Goal: Transaction & Acquisition: Purchase product/service

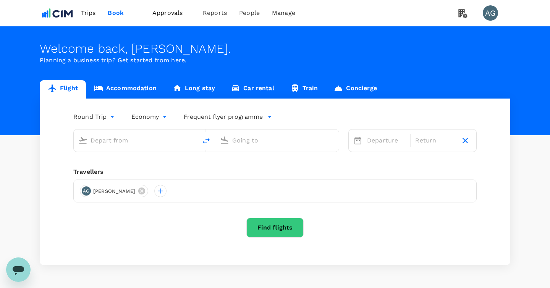
type input "[PERSON_NAME][GEOGRAPHIC_DATA][PERSON_NAME] (SYD)"
type input "[GEOGRAPHIC_DATA] ([PERSON_NAME])"
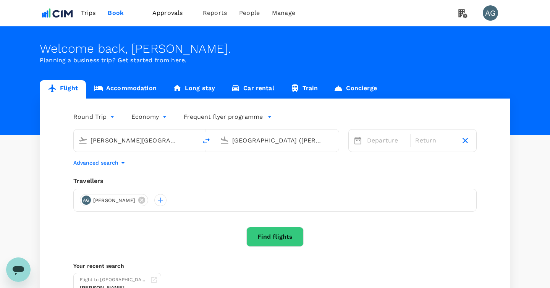
click at [86, 13] on span "Trips" at bounding box center [88, 12] width 15 height 9
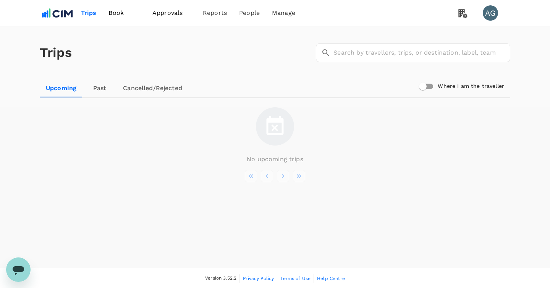
click at [136, 87] on link "Cancelled/Rejected" at bounding box center [152, 88] width 71 height 18
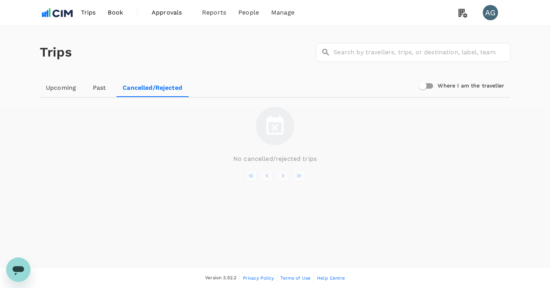
click at [103, 86] on link "Past" at bounding box center [99, 88] width 34 height 18
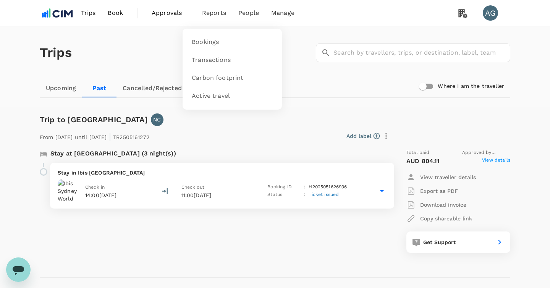
click at [209, 21] on li "Reports" at bounding box center [214, 13] width 36 height 26
click at [204, 44] on span "Bookings" at bounding box center [205, 42] width 27 height 9
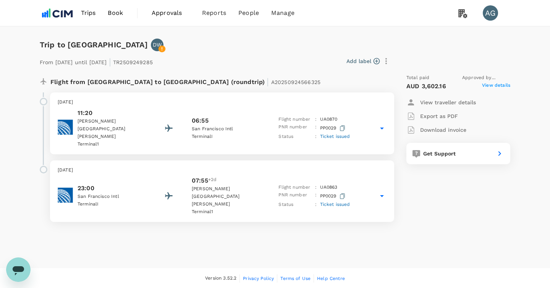
scroll to position [0, 0]
click at [121, 11] on span "Book" at bounding box center [115, 12] width 15 height 9
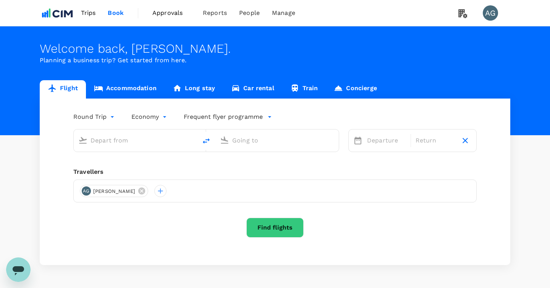
type input "[PERSON_NAME][GEOGRAPHIC_DATA][PERSON_NAME] (SYD)"
type input "[GEOGRAPHIC_DATA] ([PERSON_NAME])"
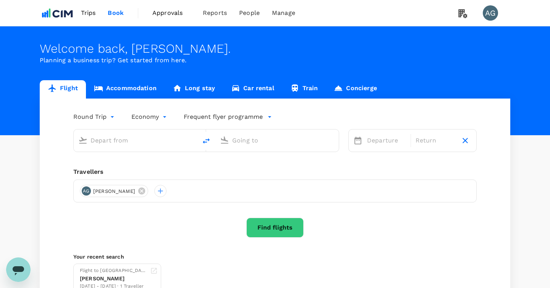
type input "[PERSON_NAME][GEOGRAPHIC_DATA][PERSON_NAME] (SYD)"
type input "[GEOGRAPHIC_DATA] ([PERSON_NAME])"
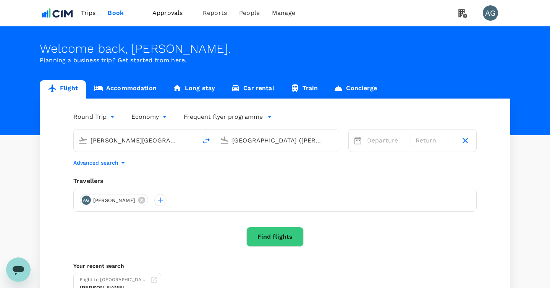
click at [152, 142] on input "[PERSON_NAME][GEOGRAPHIC_DATA][PERSON_NAME] (SYD)" at bounding box center [136, 140] width 91 height 12
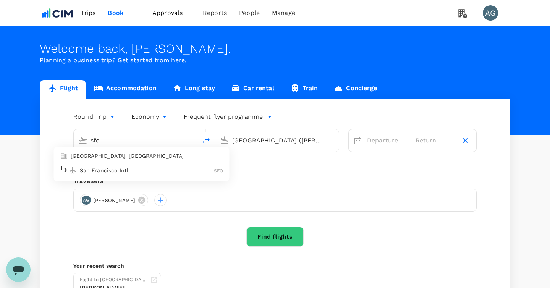
click at [150, 173] on p "San Francisco Intl" at bounding box center [147, 171] width 134 height 8
type input "San Francisco Intl (SFO)"
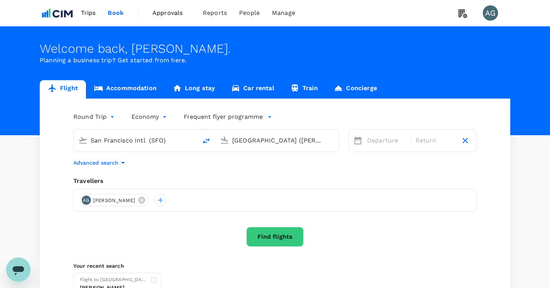
click at [264, 135] on input "[GEOGRAPHIC_DATA] ([PERSON_NAME])" at bounding box center [277, 140] width 91 height 12
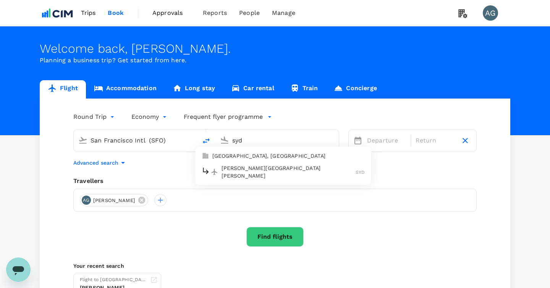
click at [259, 167] on p "[PERSON_NAME][GEOGRAPHIC_DATA][PERSON_NAME]" at bounding box center [289, 171] width 134 height 15
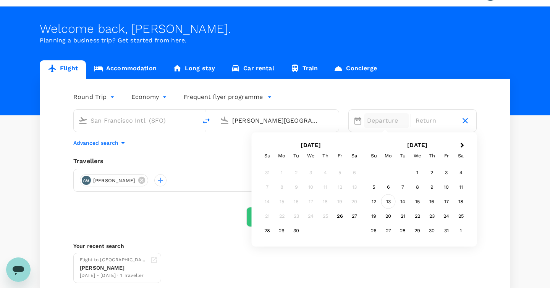
scroll to position [39, 0]
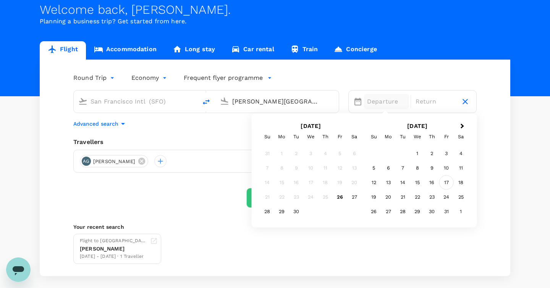
type input "[PERSON_NAME][GEOGRAPHIC_DATA][PERSON_NAME] (SYD)"
click at [444, 179] on div "17" at bounding box center [446, 182] width 15 height 15
click at [100, 82] on body "Trips Book Approvals 0 Reports People Manage AG Welcome back , [PERSON_NAME] . …" at bounding box center [275, 142] width 550 height 363
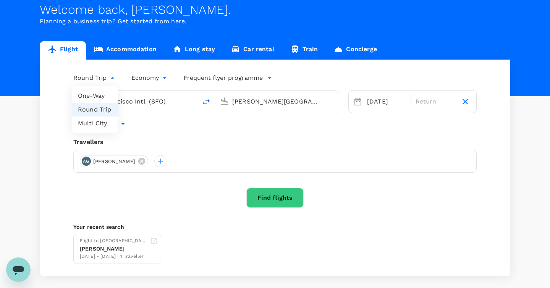
click at [97, 96] on li "One-Way" at bounding box center [95, 96] width 46 height 14
type input "oneway"
click at [277, 201] on button "Find flights" at bounding box center [274, 198] width 57 height 20
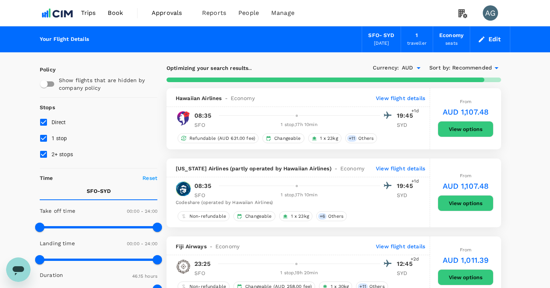
type input "3054"
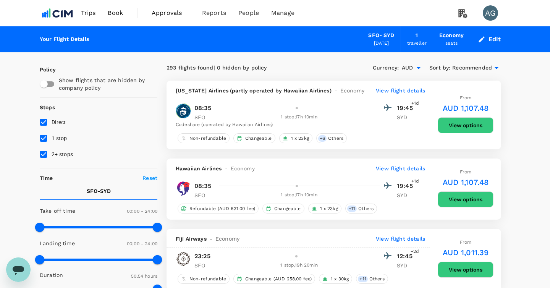
click at [42, 138] on input "1 stop" at bounding box center [44, 138] width 16 height 16
checkbox input "false"
click at [42, 153] on input "2+ stops" at bounding box center [44, 154] width 16 height 16
checkbox input "false"
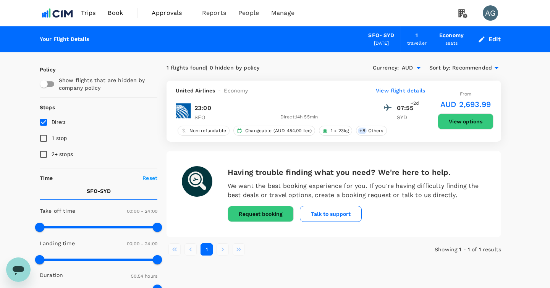
click at [393, 92] on p "View flight details" at bounding box center [400, 91] width 49 height 8
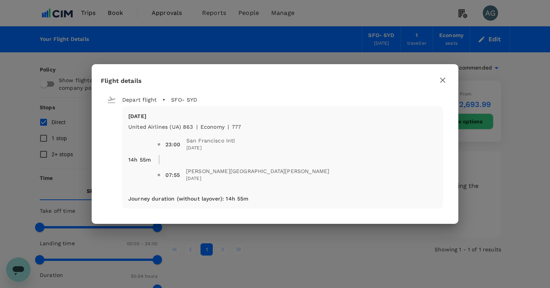
click at [444, 80] on icon "button" at bounding box center [442, 80] width 9 height 9
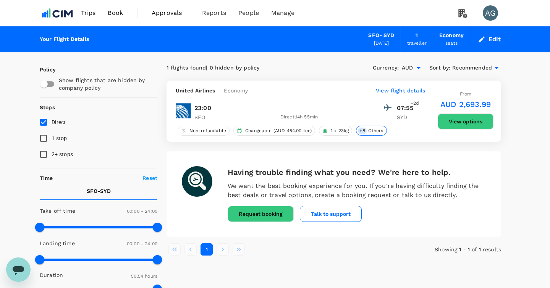
click at [377, 132] on span "Others" at bounding box center [375, 131] width 21 height 6
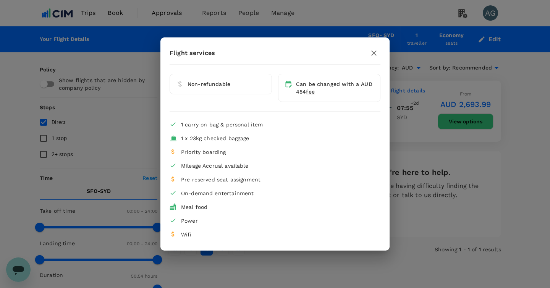
click at [249, 88] on li "Non-refundable" at bounding box center [221, 84] width 102 height 21
click at [373, 54] on icon "button" at bounding box center [373, 52] width 5 height 5
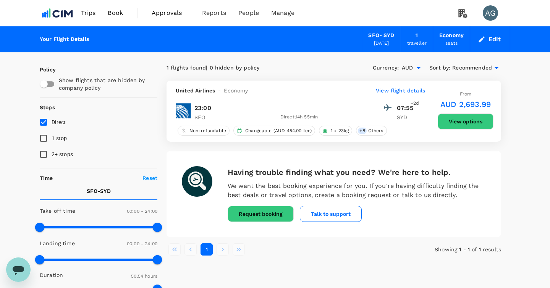
click at [448, 120] on button "View options" at bounding box center [466, 121] width 56 height 16
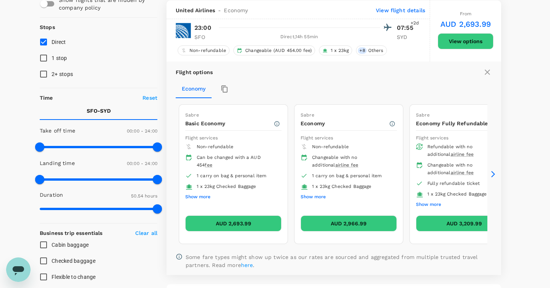
scroll to position [81, 0]
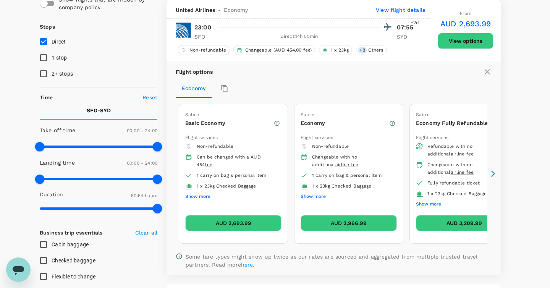
click at [493, 175] on icon at bounding box center [493, 174] width 8 height 8
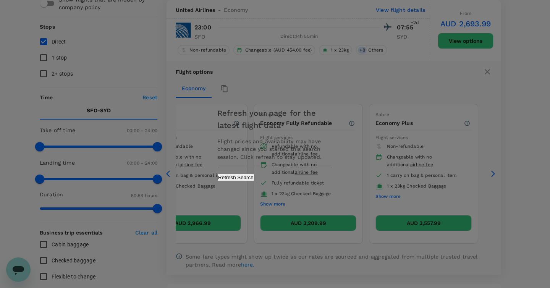
click at [254, 180] on button "Refresh Search" at bounding box center [235, 177] width 37 height 7
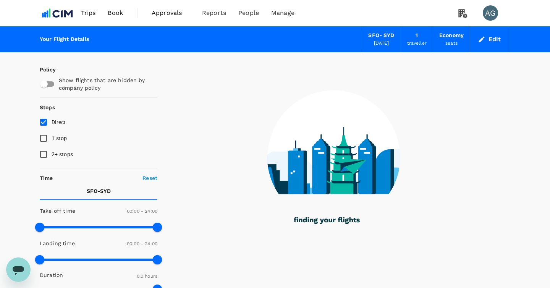
click at [91, 13] on span "Trips" at bounding box center [88, 12] width 15 height 9
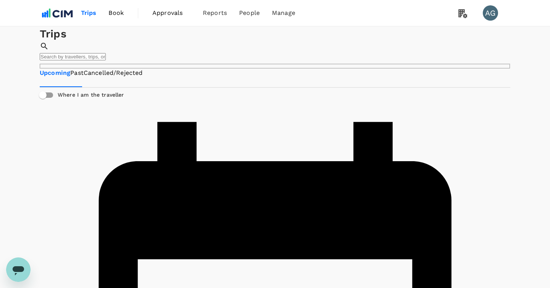
click at [112, 14] on span "Book" at bounding box center [115, 12] width 15 height 9
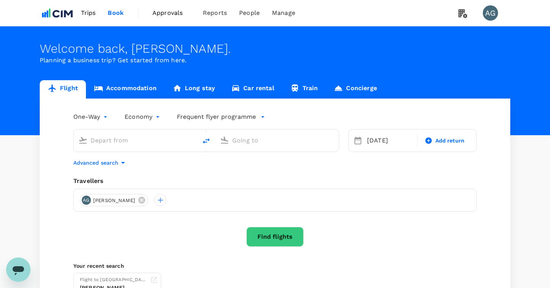
type input "San Francisco Intl (SFO)"
type input "[PERSON_NAME][GEOGRAPHIC_DATA][PERSON_NAME] (SYD)"
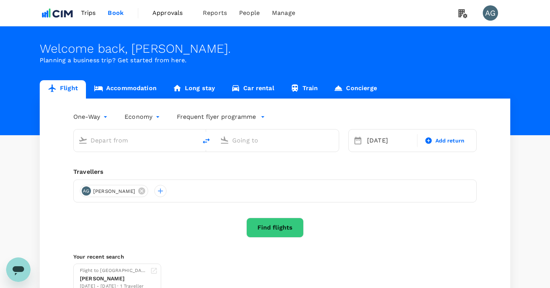
type input "San Francisco Intl (SFO)"
type input "[PERSON_NAME][GEOGRAPHIC_DATA][PERSON_NAME] (SYD)"
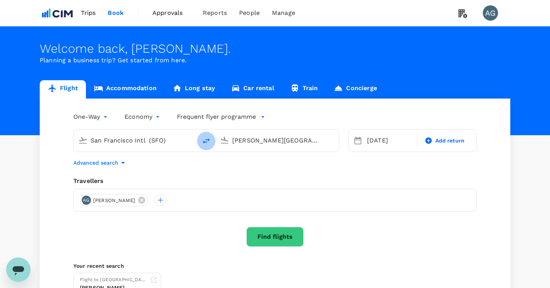
click at [205, 143] on icon "delete" at bounding box center [206, 140] width 9 height 9
type input "[PERSON_NAME][GEOGRAPHIC_DATA][PERSON_NAME] (SYD)"
type input "San Francisco Intl (SFO)"
click at [392, 149] on div "[DATE] Add return" at bounding box center [412, 140] width 128 height 23
click at [390, 139] on div "[DATE]" at bounding box center [390, 140] width 52 height 15
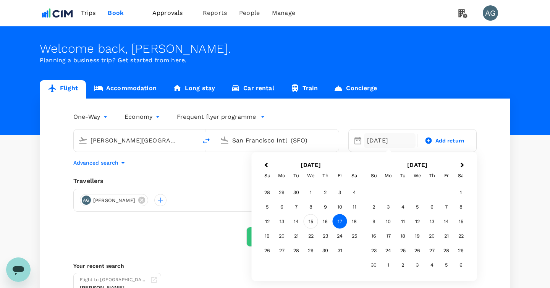
click at [309, 219] on div "15" at bounding box center [311, 221] width 15 height 15
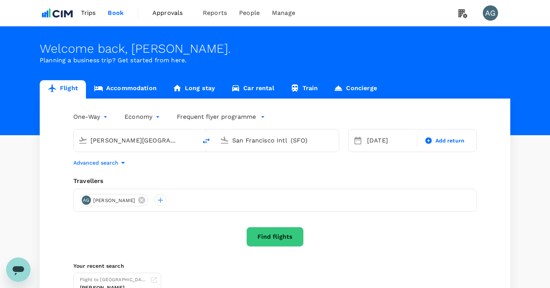
click at [274, 238] on button "Find flights" at bounding box center [274, 237] width 57 height 20
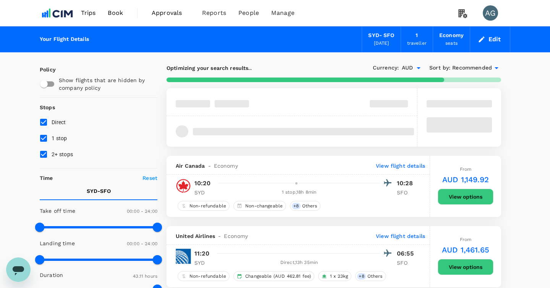
click at [44, 138] on input "1 stop" at bounding box center [44, 138] width 16 height 16
checkbox input "false"
click at [44, 159] on input "2+ stops" at bounding box center [44, 154] width 16 height 16
checkbox input "false"
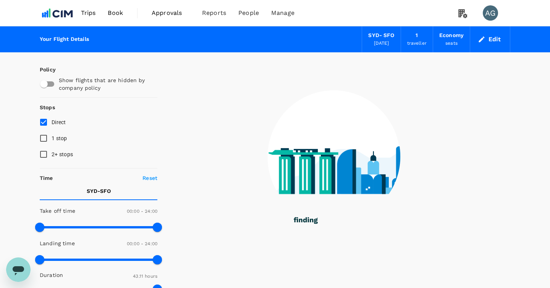
type input "2795"
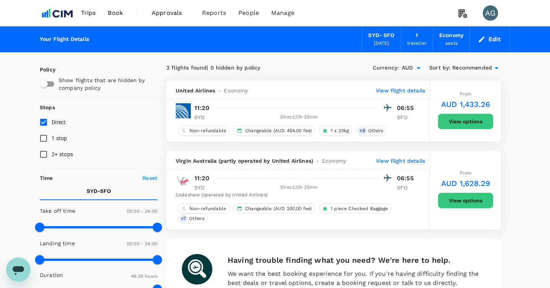
click at [378, 50] on div "SYD - SFO [DATE]" at bounding box center [381, 39] width 39 height 26
click at [378, 43] on div "[DATE]" at bounding box center [381, 44] width 15 height 8
click at [484, 43] on button "Edit" at bounding box center [490, 39] width 28 height 12
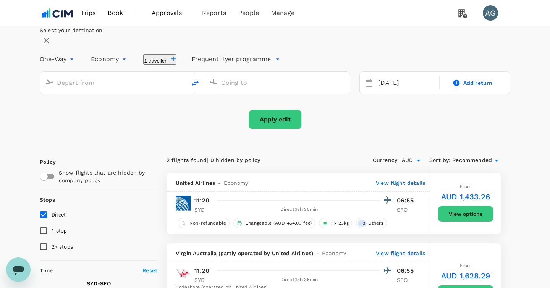
type input "[PERSON_NAME][GEOGRAPHIC_DATA][PERSON_NAME] (SYD)"
type input "San Francisco Intl (SFO)"
click at [389, 91] on div "[DATE]" at bounding box center [406, 83] width 63 height 15
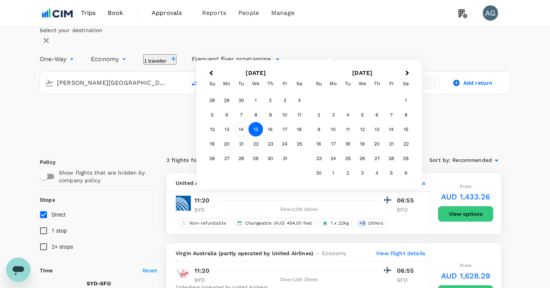
click at [249, 137] on div "14" at bounding box center [241, 129] width 15 height 15
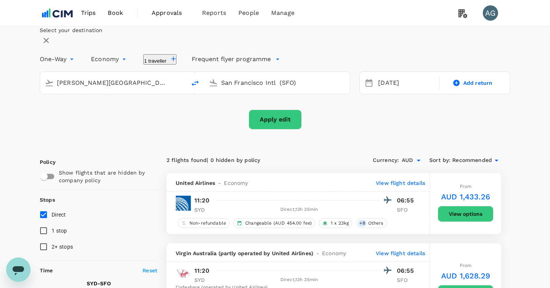
click at [295, 129] on button "Apply edit" at bounding box center [275, 120] width 53 height 20
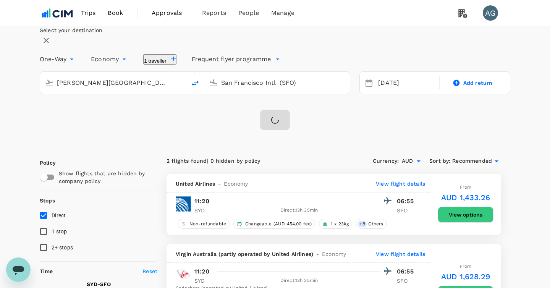
checkbox input "false"
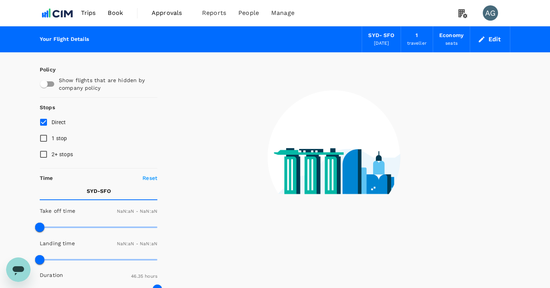
type input "1440"
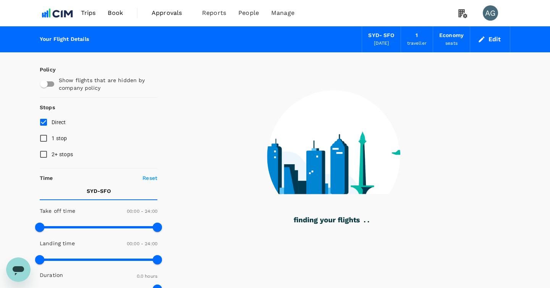
type input "1282"
checkbox input "true"
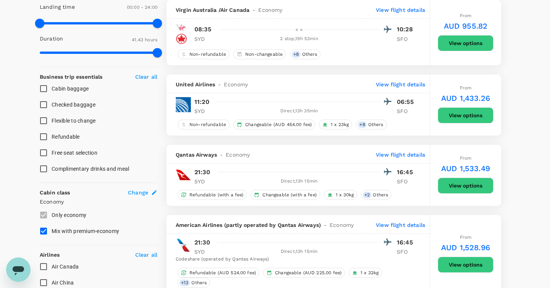
scroll to position [287, 0]
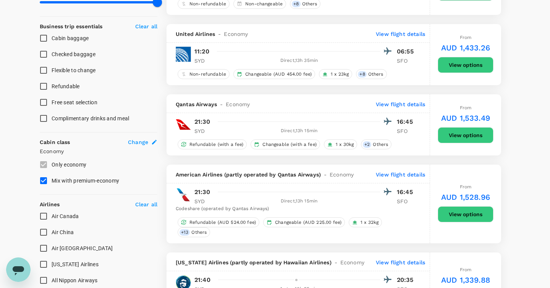
click at [461, 139] on button "View options" at bounding box center [466, 135] width 56 height 16
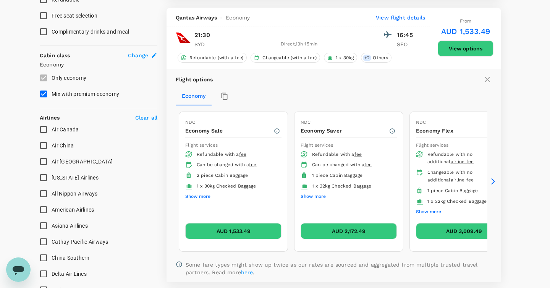
scroll to position [382, 0]
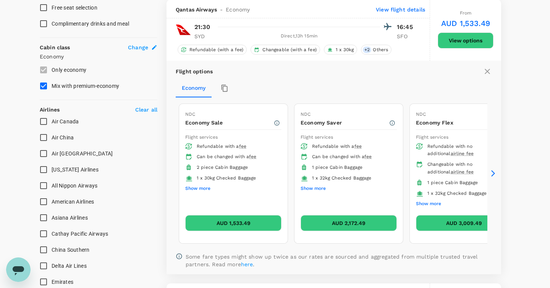
type input "2900"
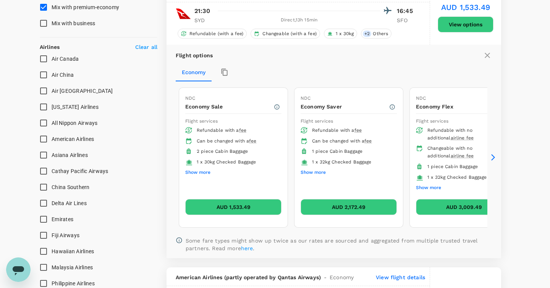
scroll to position [461, 0]
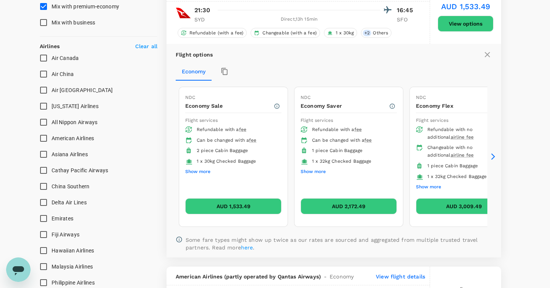
click at [194, 172] on button "Show more" at bounding box center [197, 172] width 25 height 10
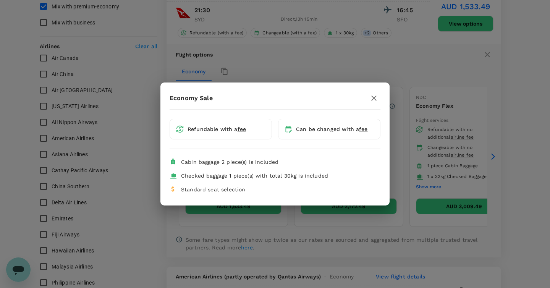
click at [242, 129] on span "fee" at bounding box center [242, 129] width 8 height 6
click at [375, 96] on icon "button" at bounding box center [373, 98] width 9 height 9
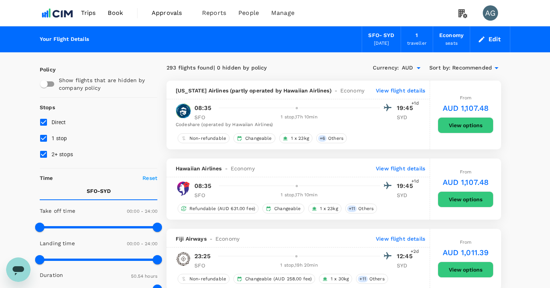
click at [91, 13] on span "Trips" at bounding box center [88, 12] width 15 height 9
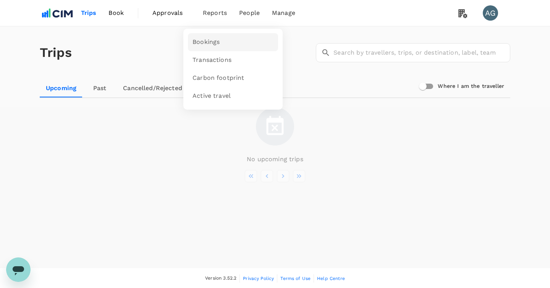
click at [204, 44] on span "Bookings" at bounding box center [206, 42] width 27 height 9
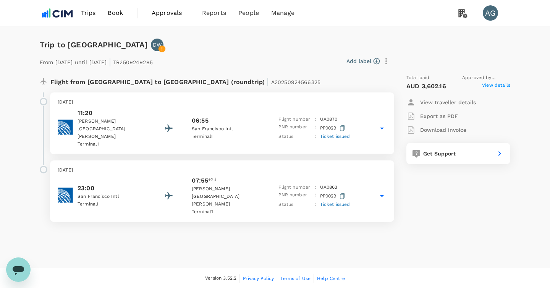
click at [383, 195] on icon at bounding box center [382, 196] width 4 height 2
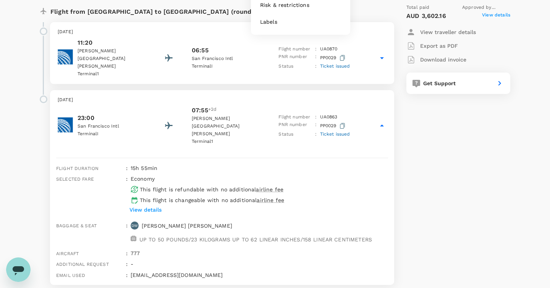
scroll to position [97, 0]
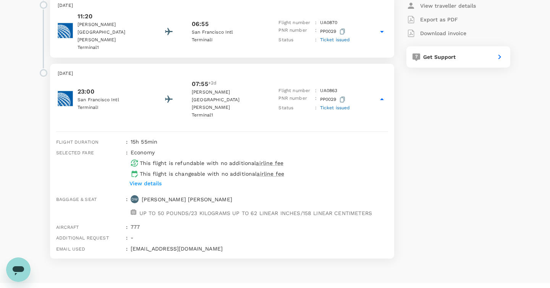
click at [448, 60] on div "Get Support" at bounding box center [456, 55] width 72 height 11
